Goal: Navigation & Orientation: Find specific page/section

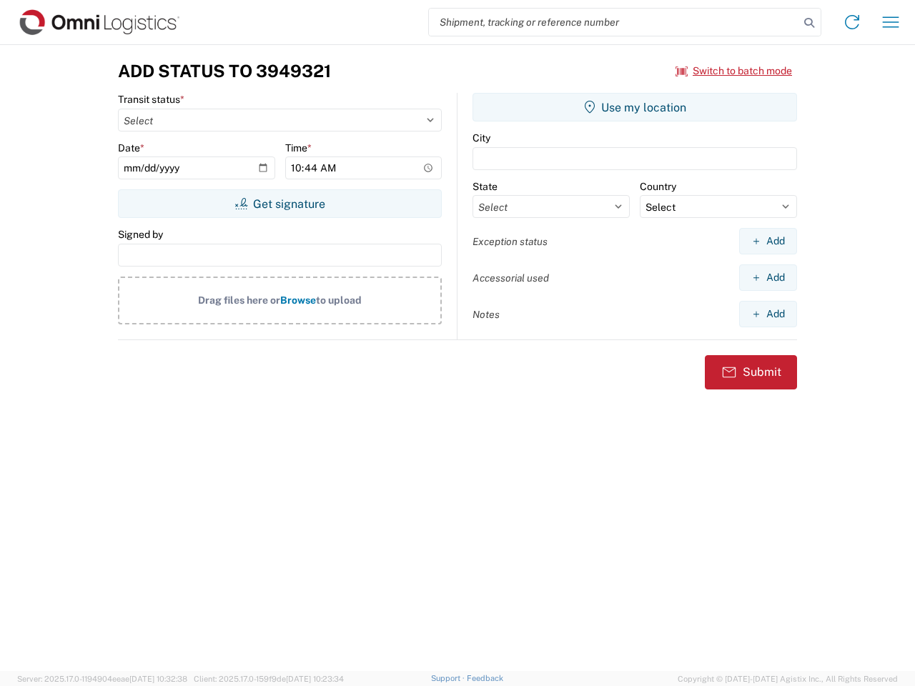
click at [614, 22] on input "search" at bounding box center [614, 22] width 370 height 27
click at [809, 23] on icon at bounding box center [809, 23] width 20 height 20
click at [852, 22] on icon at bounding box center [852, 22] width 23 height 23
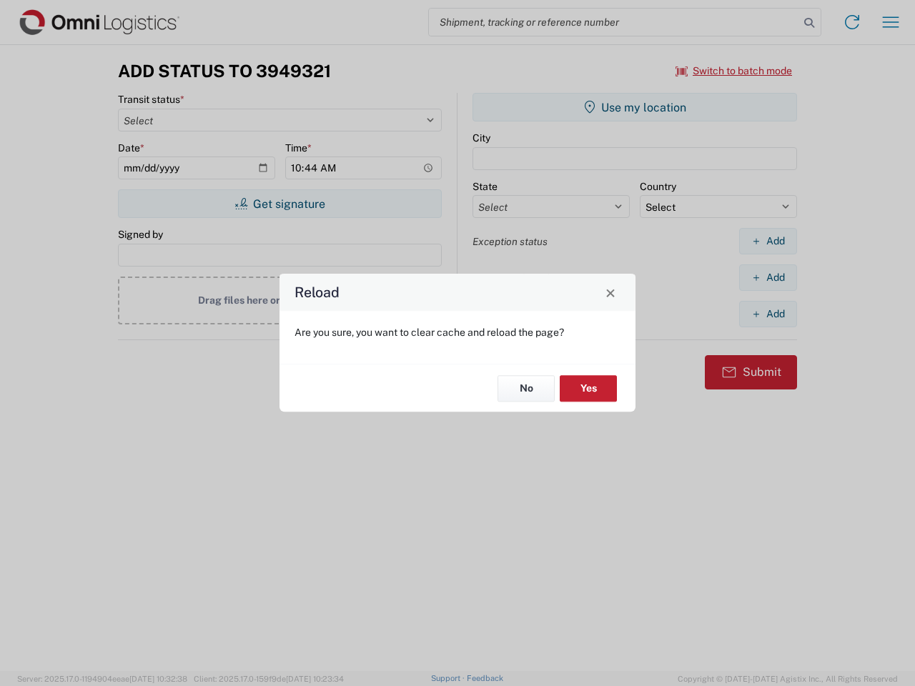
click at [891, 22] on div "Reload Are you sure, you want to clear cache and reload the page? No Yes" at bounding box center [457, 343] width 915 height 686
click at [734, 71] on div "Reload Are you sure, you want to clear cache and reload the page? No Yes" at bounding box center [457, 343] width 915 height 686
click at [280, 204] on div "Reload Are you sure, you want to clear cache and reload the page? No Yes" at bounding box center [457, 343] width 915 height 686
click at [635, 107] on div "Reload Are you sure, you want to clear cache and reload the page? No Yes" at bounding box center [457, 343] width 915 height 686
click at [768, 241] on div "Reload Are you sure, you want to clear cache and reload the page? No Yes" at bounding box center [457, 343] width 915 height 686
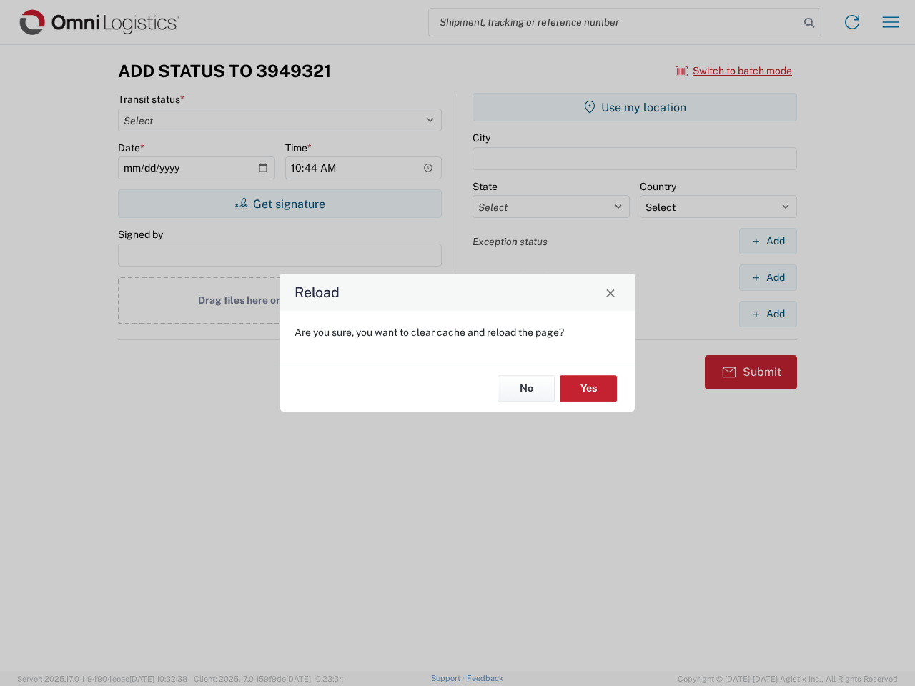
click at [768, 277] on div "Reload Are you sure, you want to clear cache and reload the page? No Yes" at bounding box center [457, 343] width 915 height 686
click at [768, 314] on div "Reload Are you sure, you want to clear cache and reload the page? No Yes" at bounding box center [457, 343] width 915 height 686
